Goal: Task Accomplishment & Management: Manage account settings

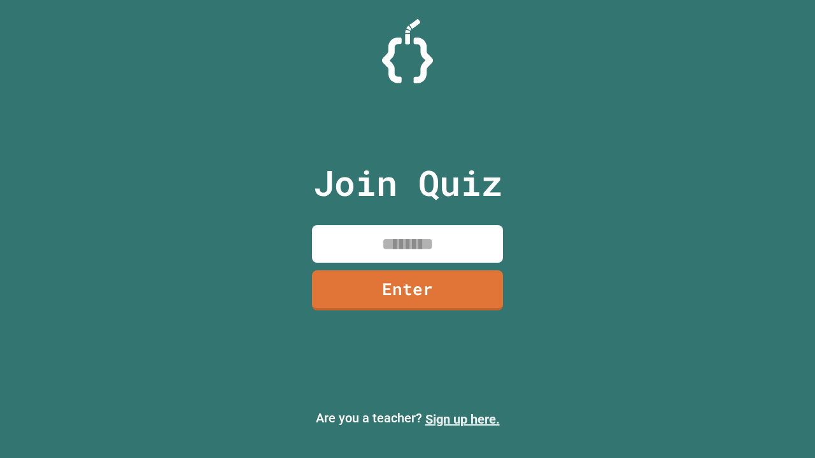
click at [462, 420] on link "Sign up here." at bounding box center [462, 419] width 75 height 15
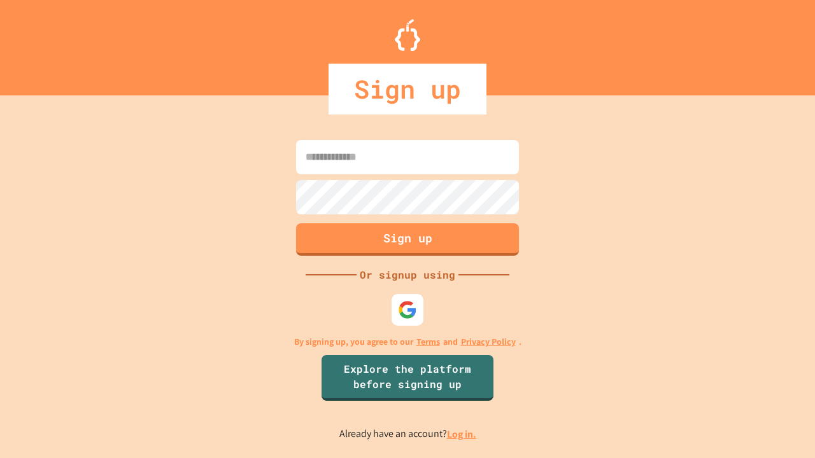
click at [462, 434] on link "Log in." at bounding box center [461, 434] width 29 height 13
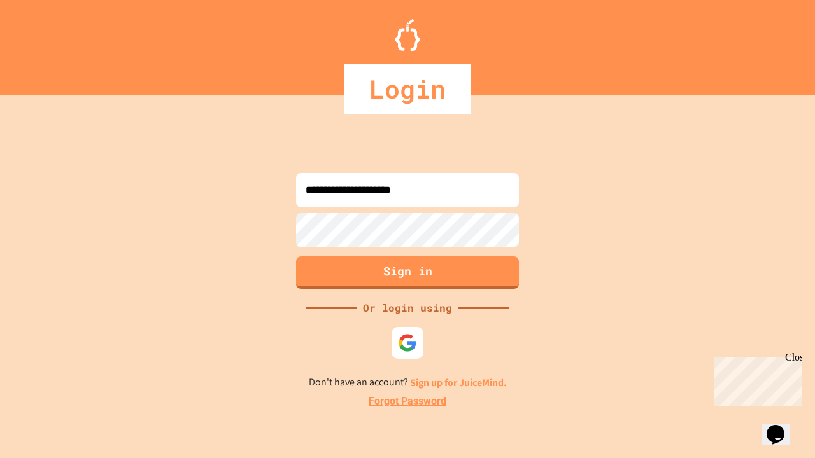
type input "**********"
